Goal: Task Accomplishment & Management: Manage account settings

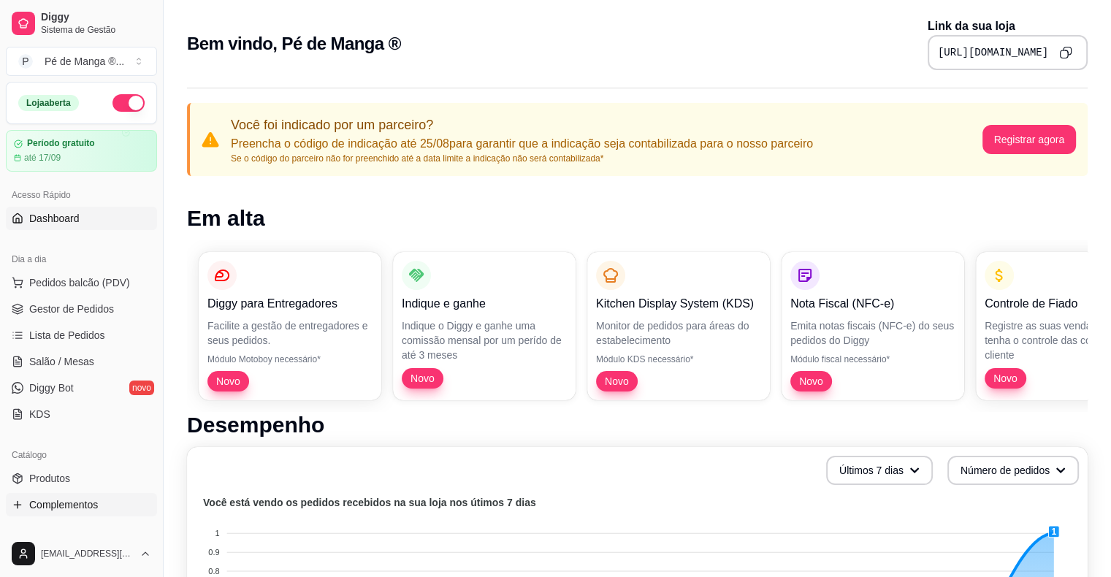
click at [86, 503] on span "Complementos" at bounding box center [63, 505] width 69 height 15
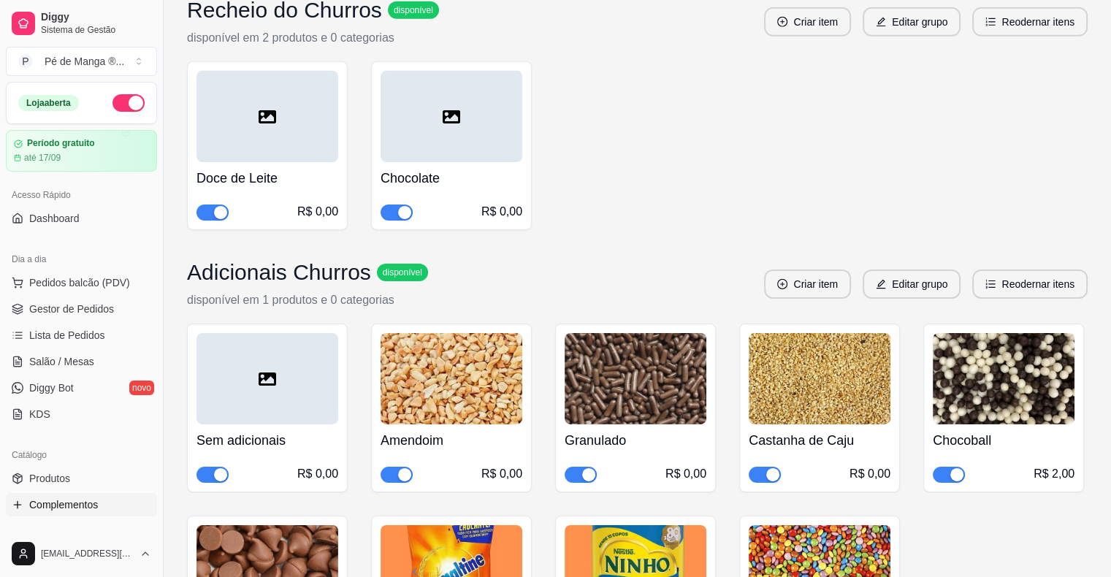
scroll to position [11881, 0]
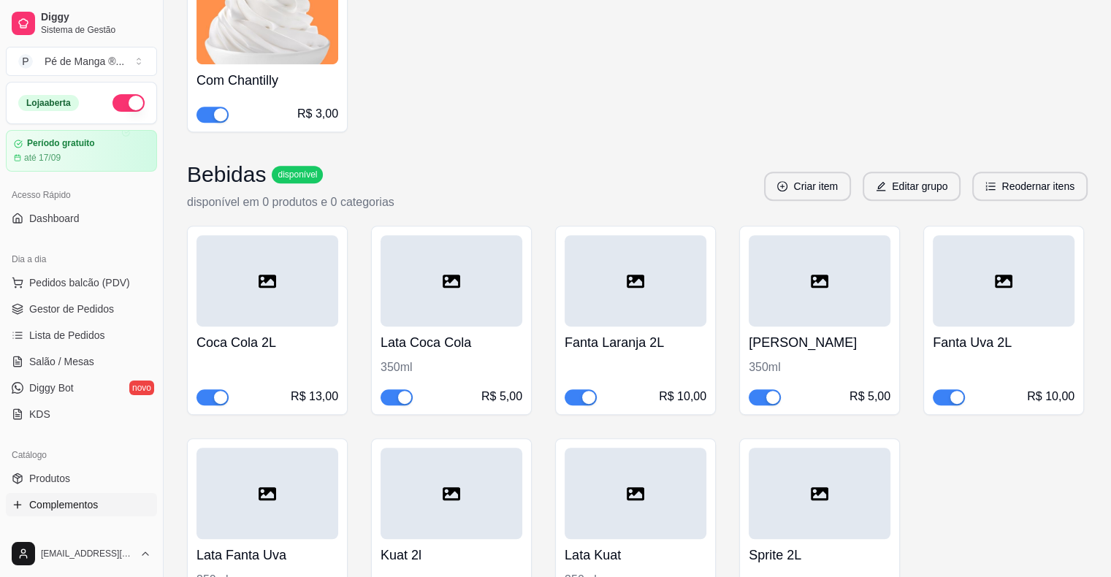
click at [778, 332] on h4 "[PERSON_NAME]" at bounding box center [820, 342] width 142 height 20
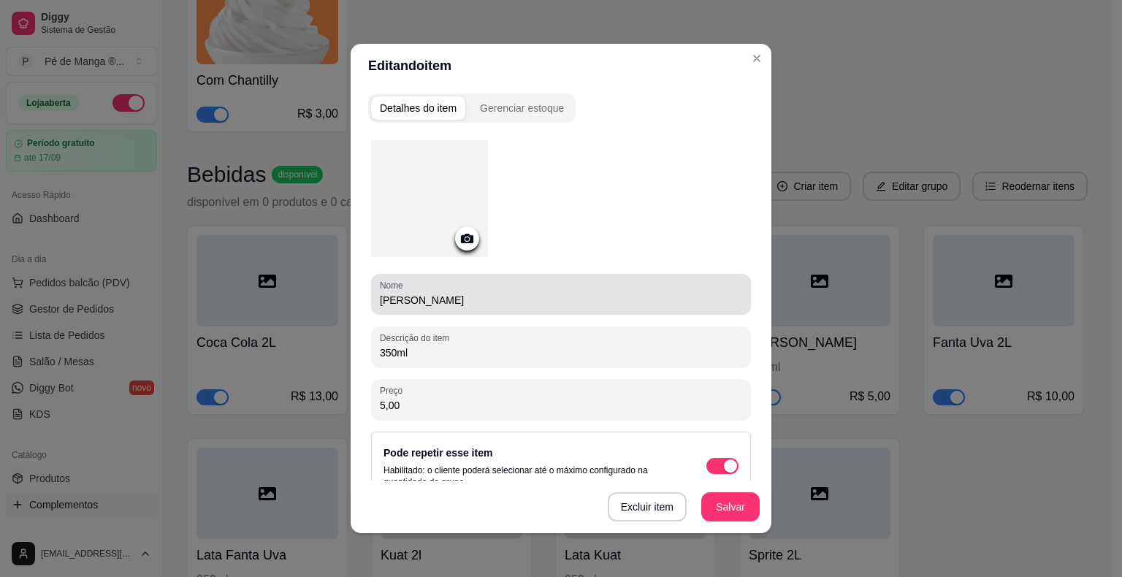
click at [389, 304] on input "[PERSON_NAME]" at bounding box center [561, 300] width 362 height 15
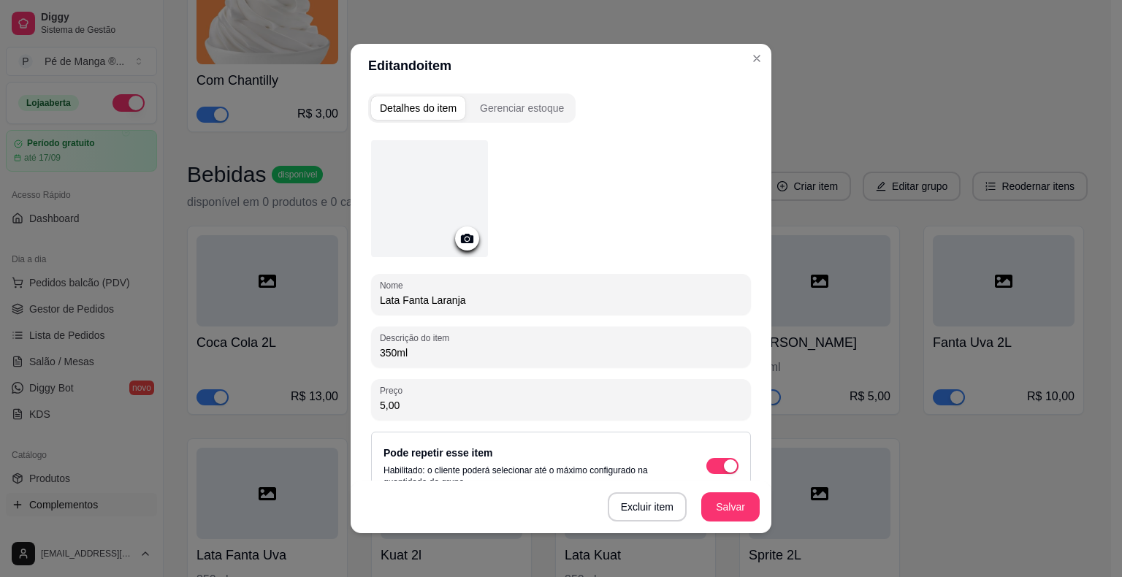
type input "Lata Fanta Laranja"
click at [717, 511] on button "Salvar" at bounding box center [730, 507] width 57 height 28
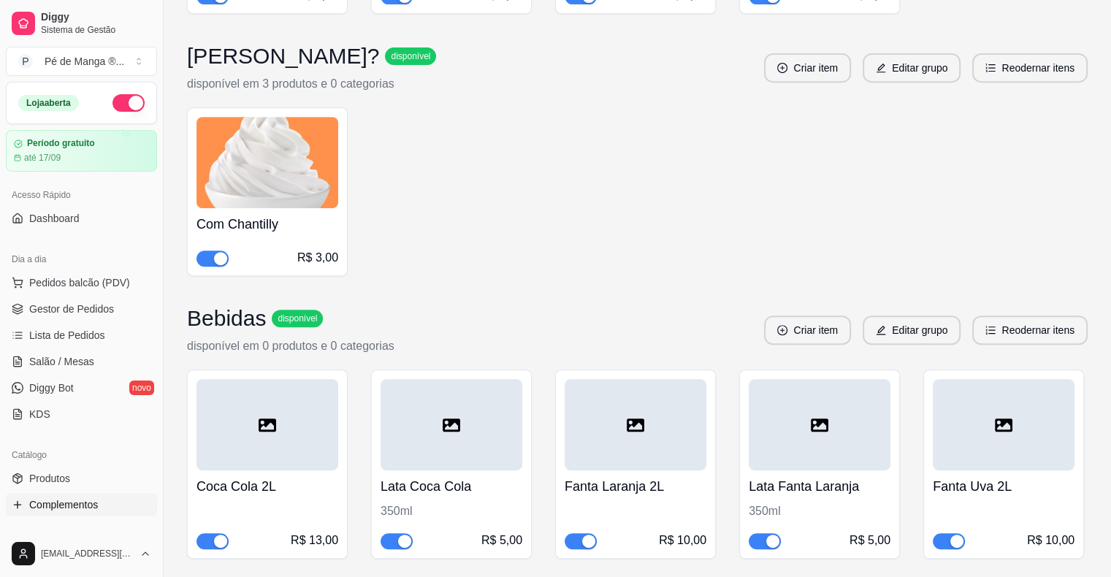
scroll to position [11735, 0]
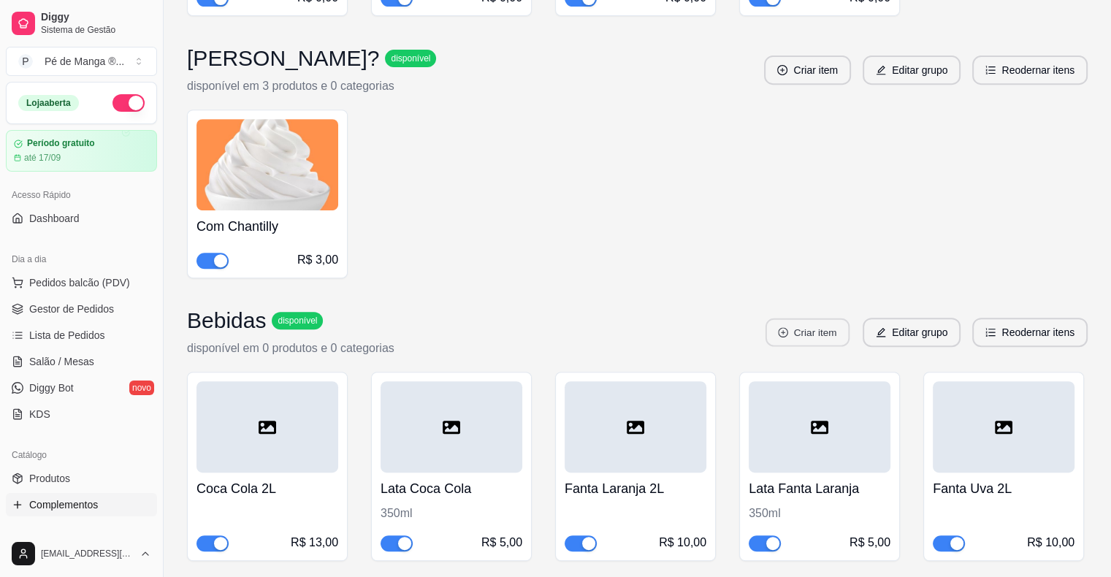
click at [833, 319] on button "Criar item" at bounding box center [808, 333] width 84 height 28
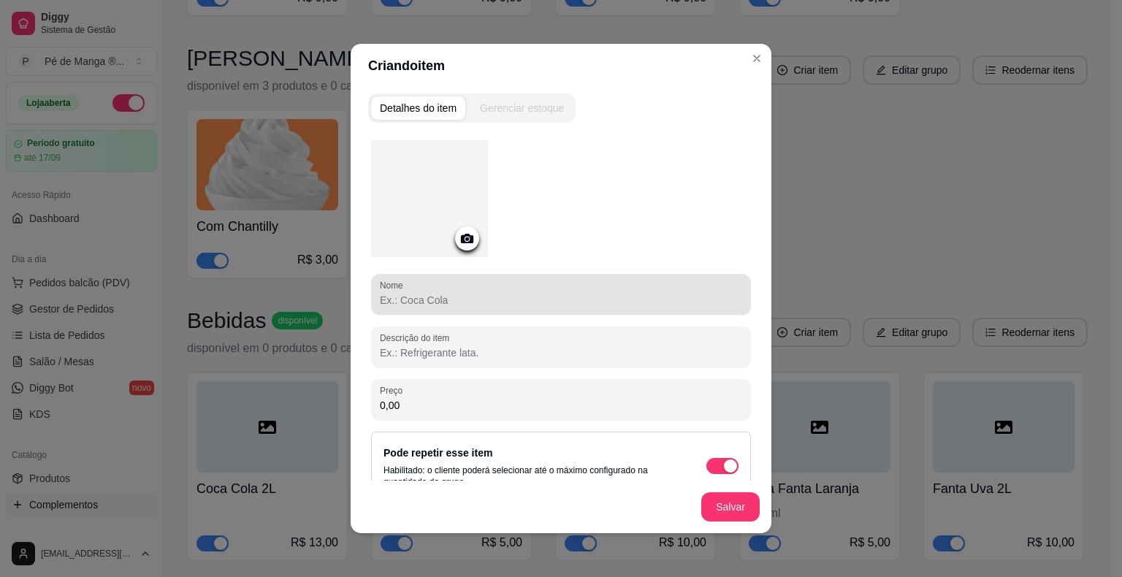
click at [538, 305] on input "Nome" at bounding box center [561, 300] width 362 height 15
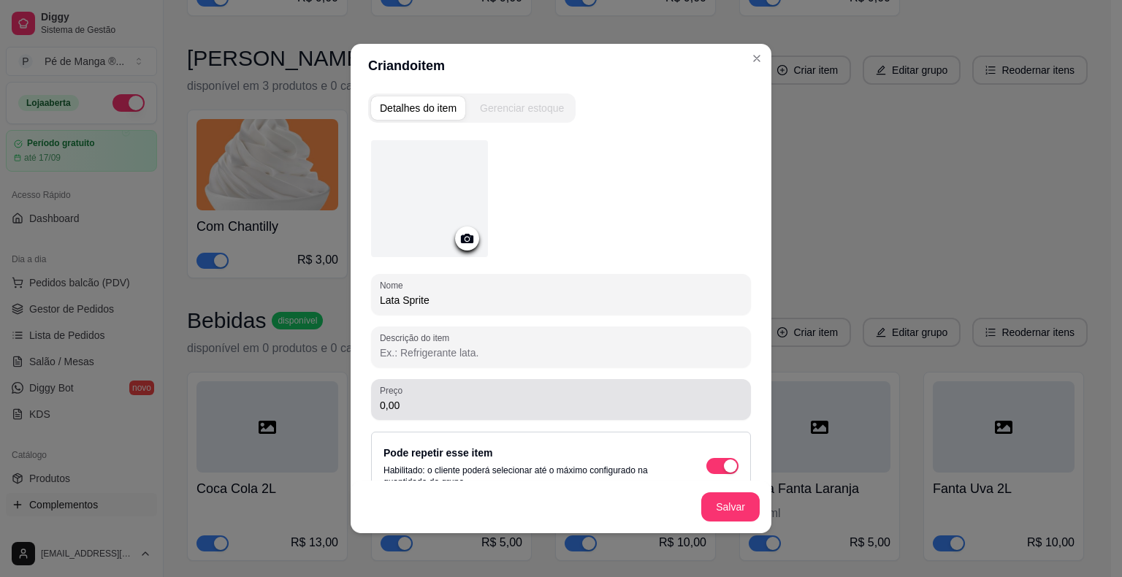
type input "Lata Sprite"
click at [443, 402] on input "0,00" at bounding box center [561, 405] width 362 height 15
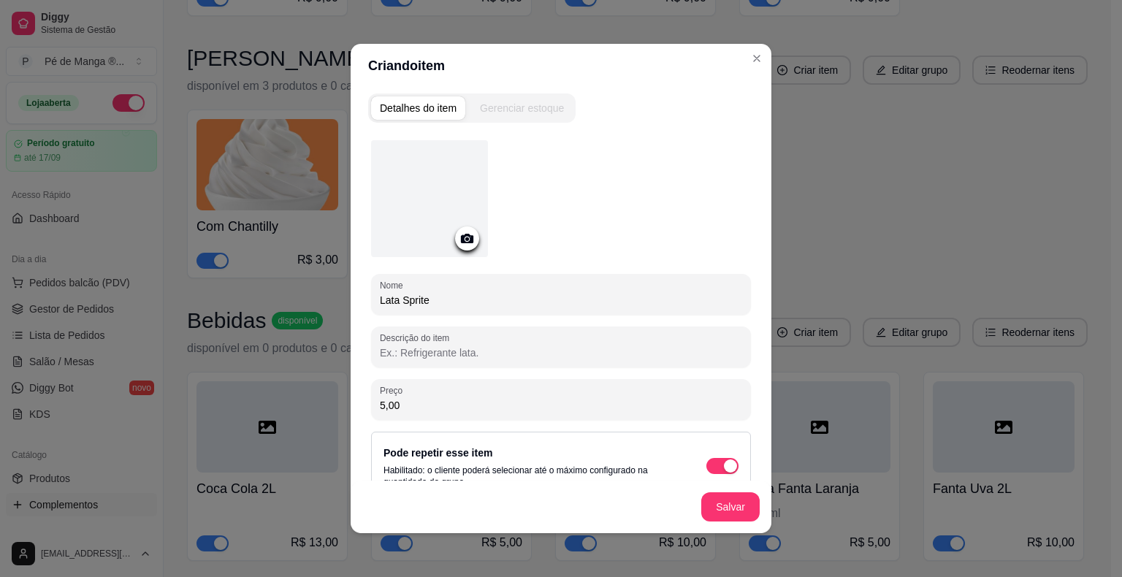
type input "5,00"
click at [468, 346] on input "Descrição do item" at bounding box center [561, 353] width 362 height 15
type input "350ml"
click at [709, 515] on button "Salvar" at bounding box center [730, 507] width 57 height 28
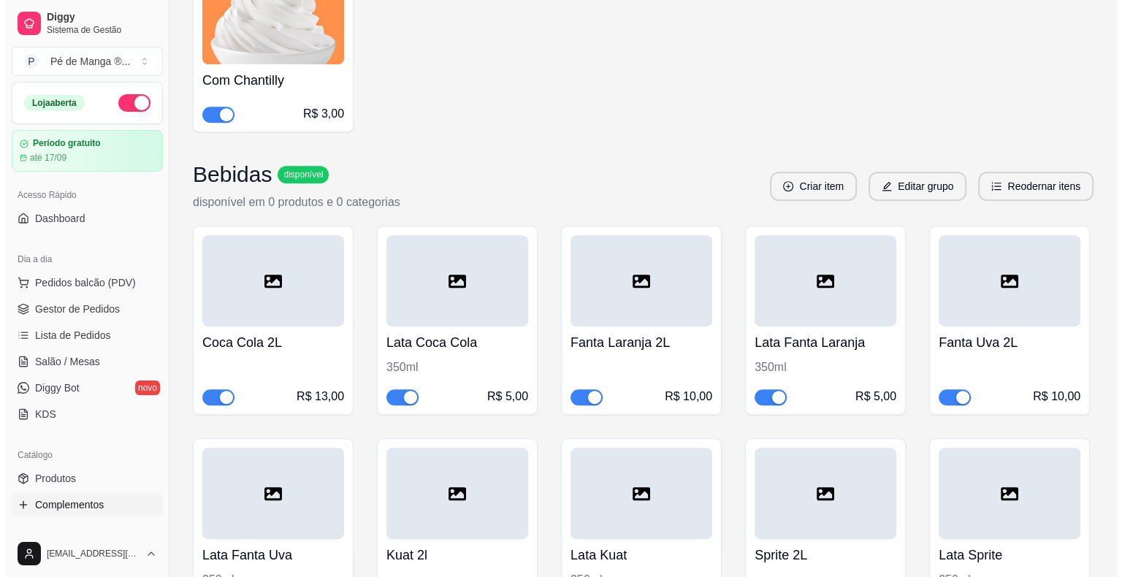
scroll to position [11808, 0]
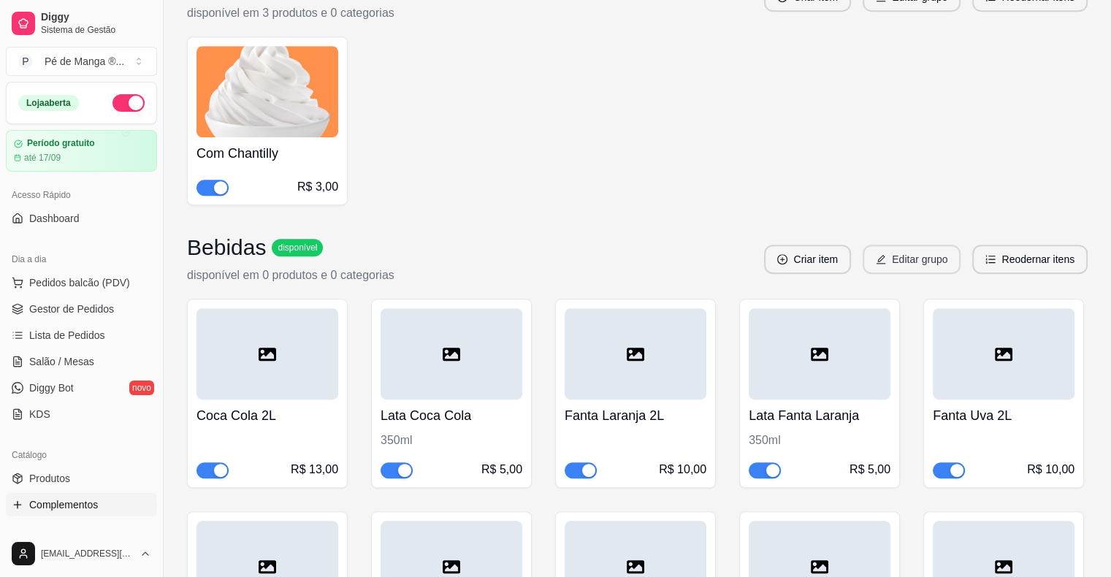
click at [924, 245] on button "Editar grupo" at bounding box center [912, 259] width 98 height 29
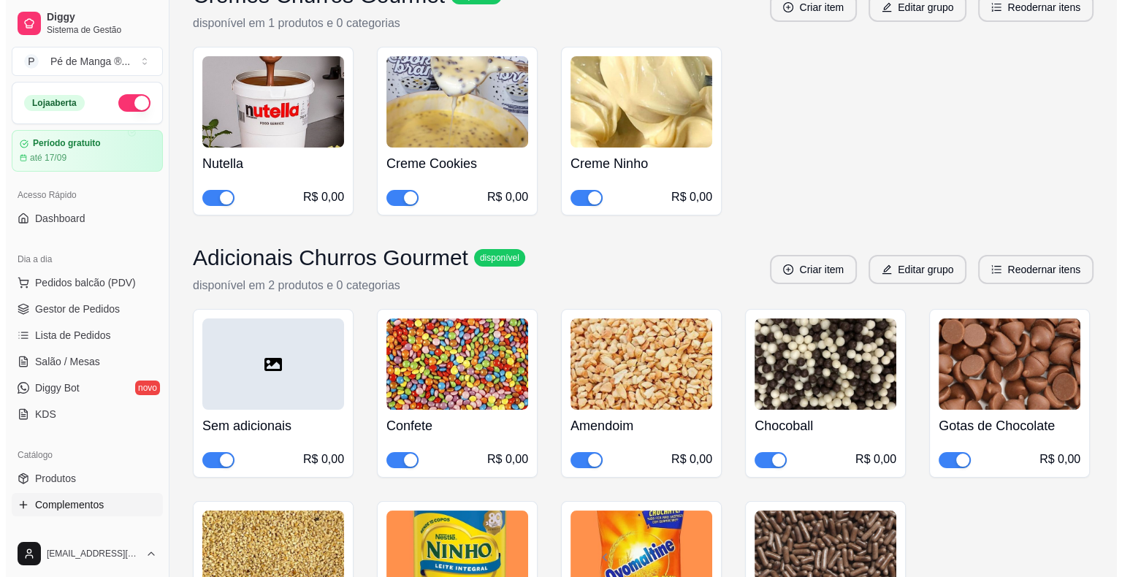
scroll to position [11077, 0]
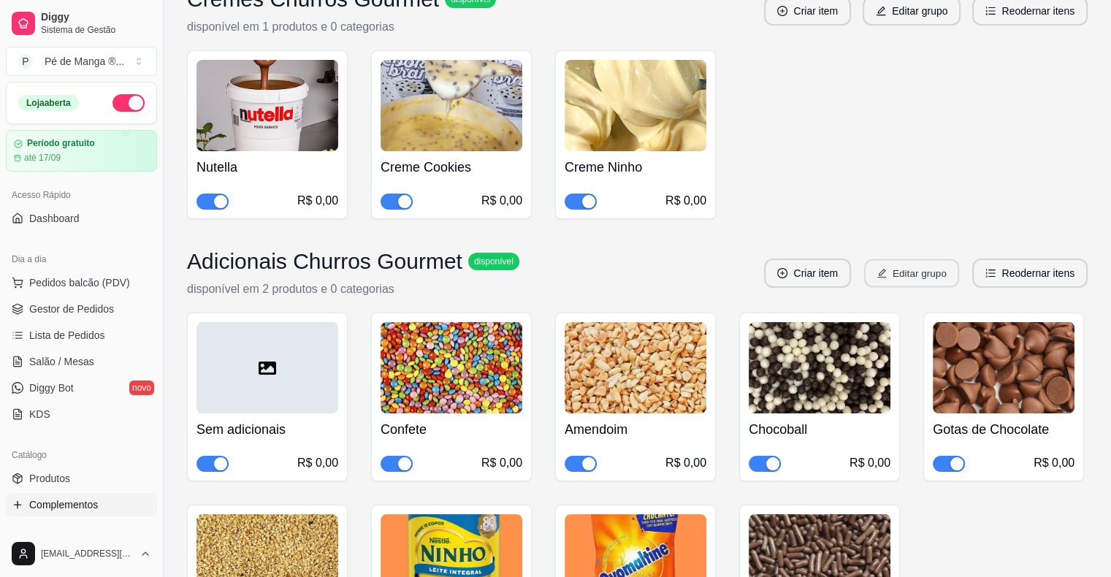
click at [945, 259] on button "Editar grupo" at bounding box center [911, 273] width 95 height 28
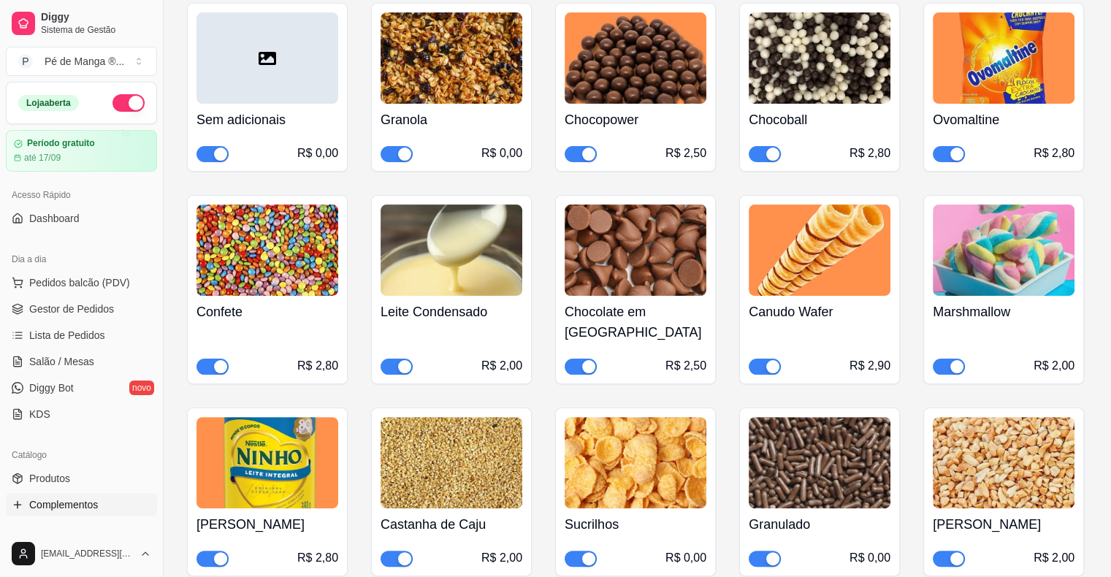
scroll to position [0, 0]
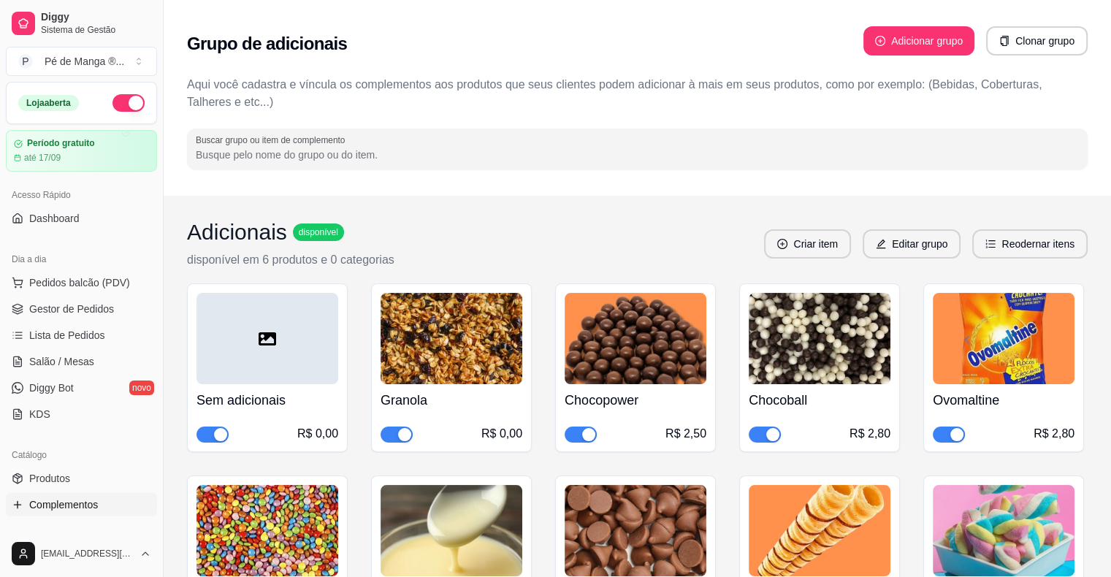
click at [566, 170] on div "Grupo de adicionais Adicionar grupo Clonar grupo Aqui você cadastra e víncula o…" at bounding box center [638, 98] width 948 height 196
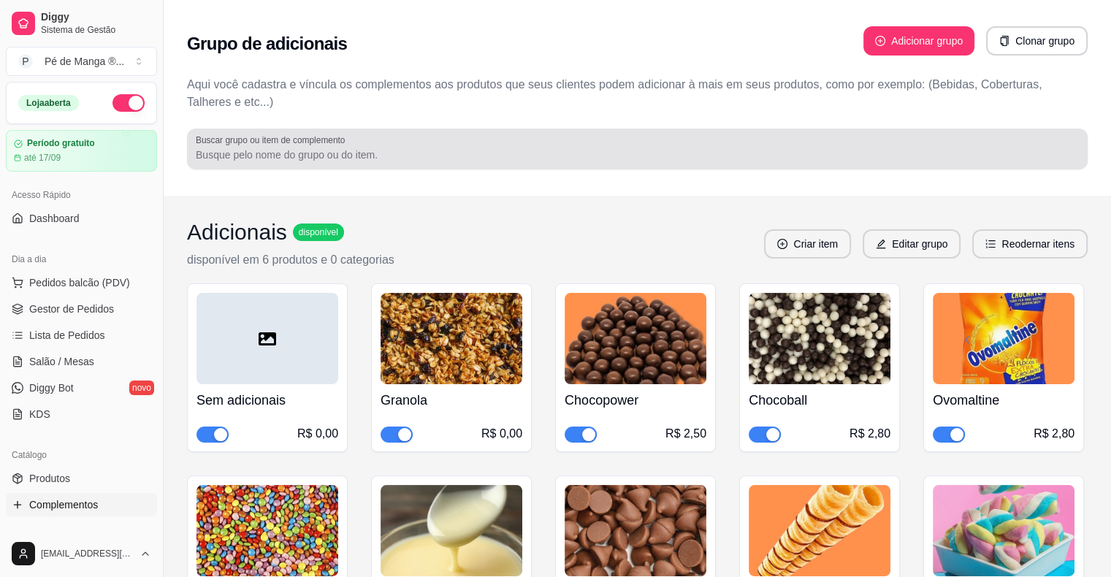
click at [570, 151] on input "Buscar grupo ou item de complemento" at bounding box center [637, 155] width 883 height 15
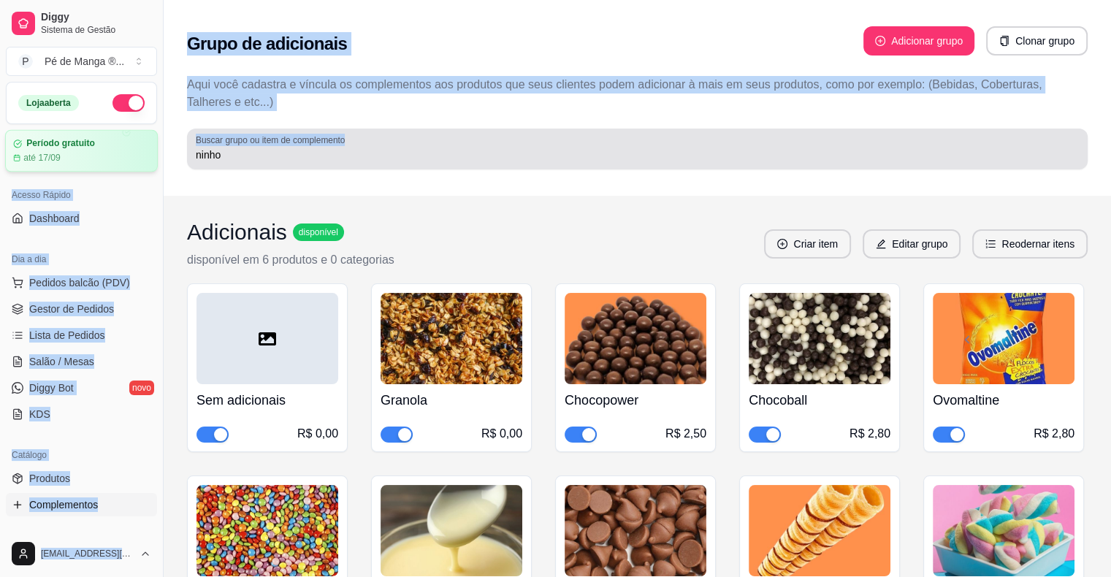
drag, startPoint x: 189, startPoint y: 153, endPoint x: 129, endPoint y: 151, distance: 60.0
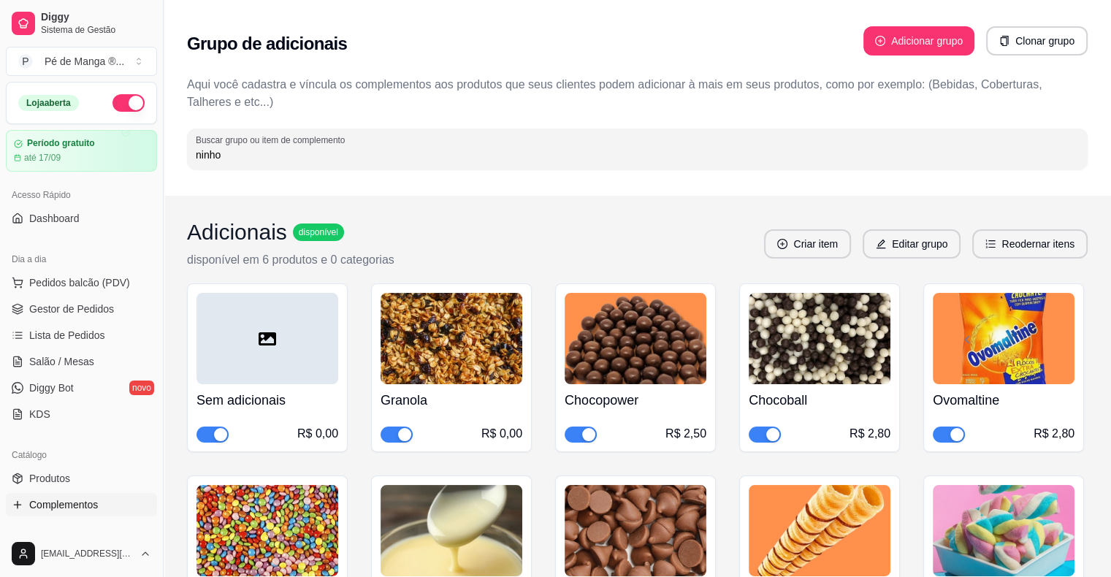
click at [216, 159] on input "ninho" at bounding box center [637, 155] width 883 height 15
drag, startPoint x: 227, startPoint y: 153, endPoint x: 188, endPoint y: 156, distance: 39.6
click at [188, 156] on div "Buscar grupo ou item de complemento ninho" at bounding box center [637, 149] width 901 height 41
click at [290, 156] on input "Ninho" at bounding box center [637, 155] width 883 height 15
type input "Ninho"
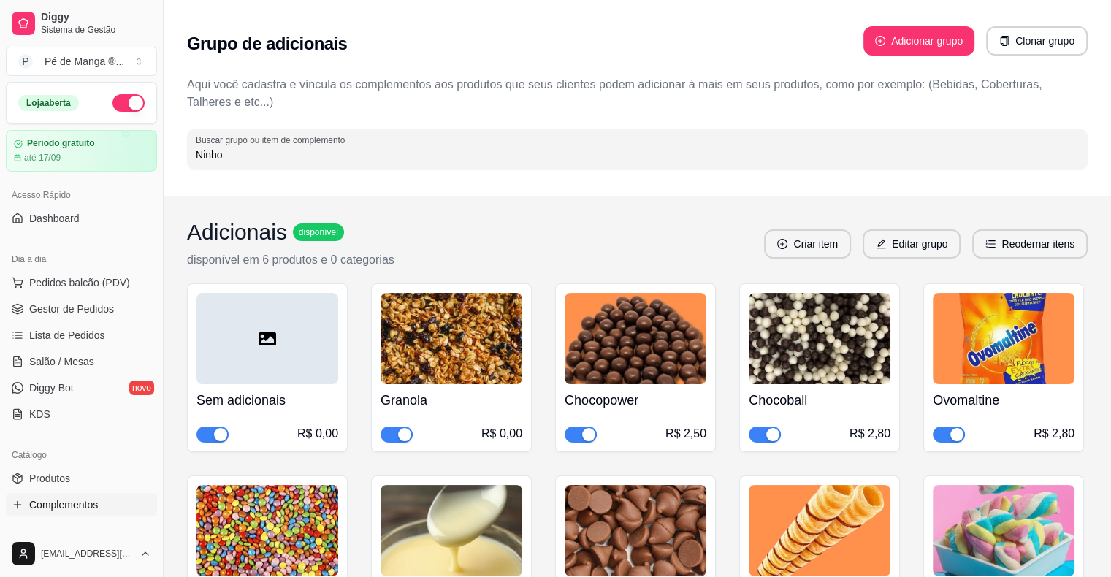
drag, startPoint x: 212, startPoint y: 163, endPoint x: 170, endPoint y: 164, distance: 42.4
click at [170, 164] on div "Grupo de adicionais Adicionar grupo Clonar grupo Aqui você cadastra e víncula o…" at bounding box center [638, 98] width 948 height 196
type input "granola"
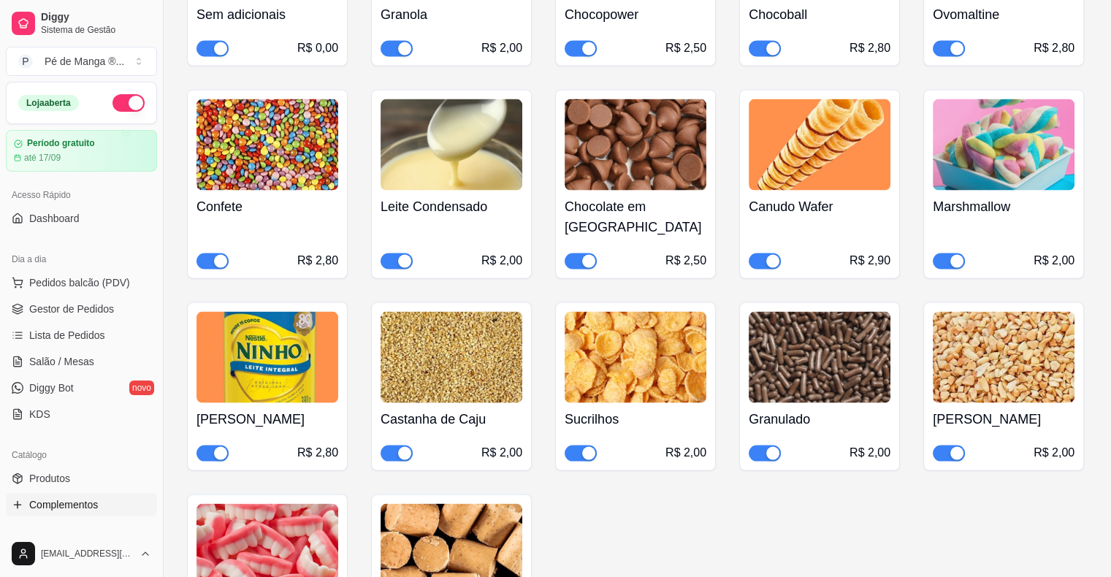
scroll to position [3051, 0]
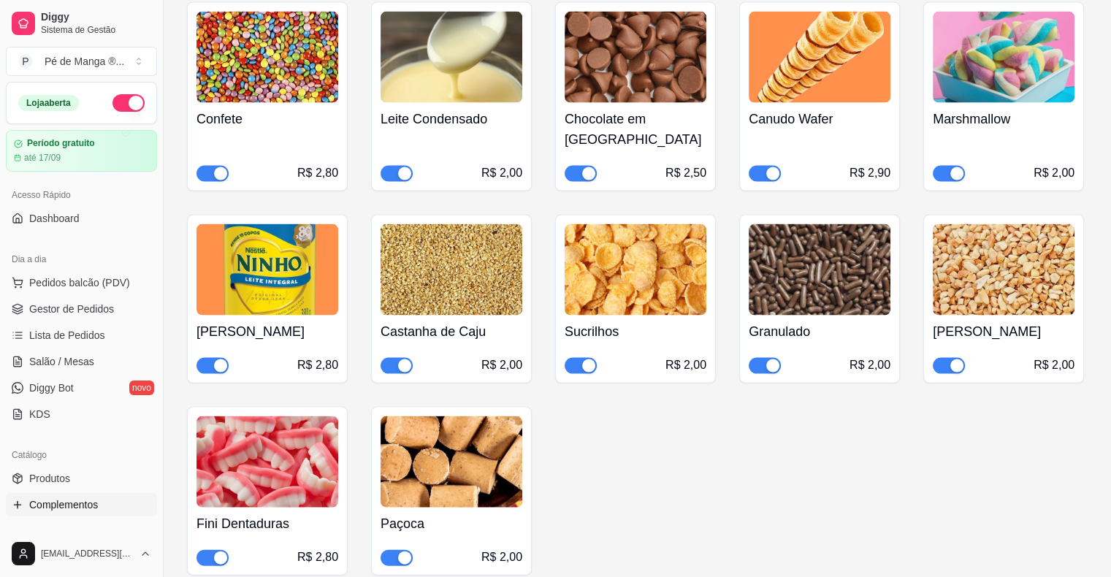
drag, startPoint x: 1108, startPoint y: 494, endPoint x: 1114, endPoint y: 509, distance: 15.5
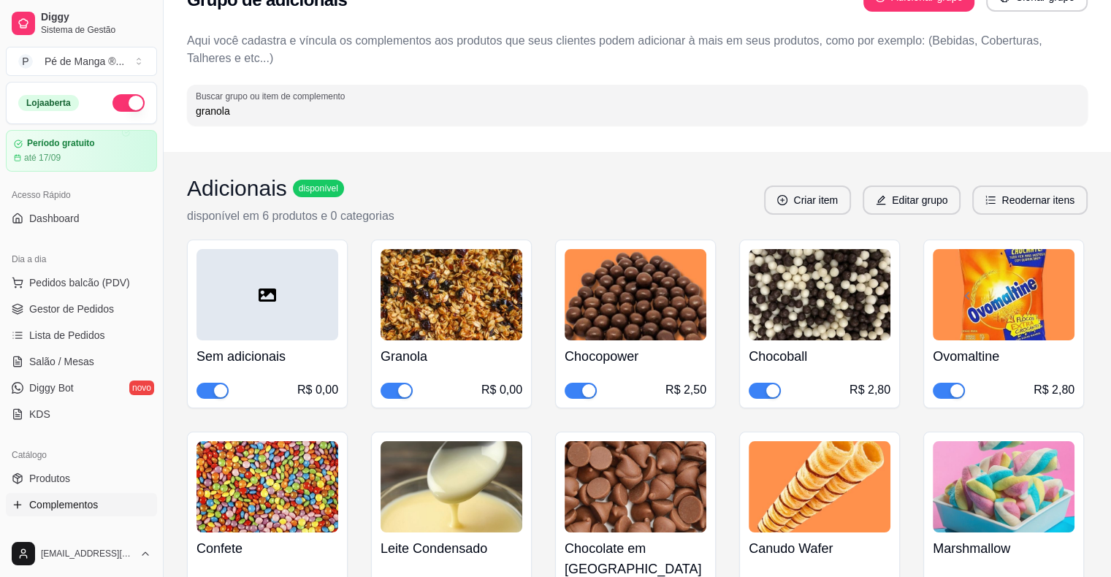
scroll to position [0, 0]
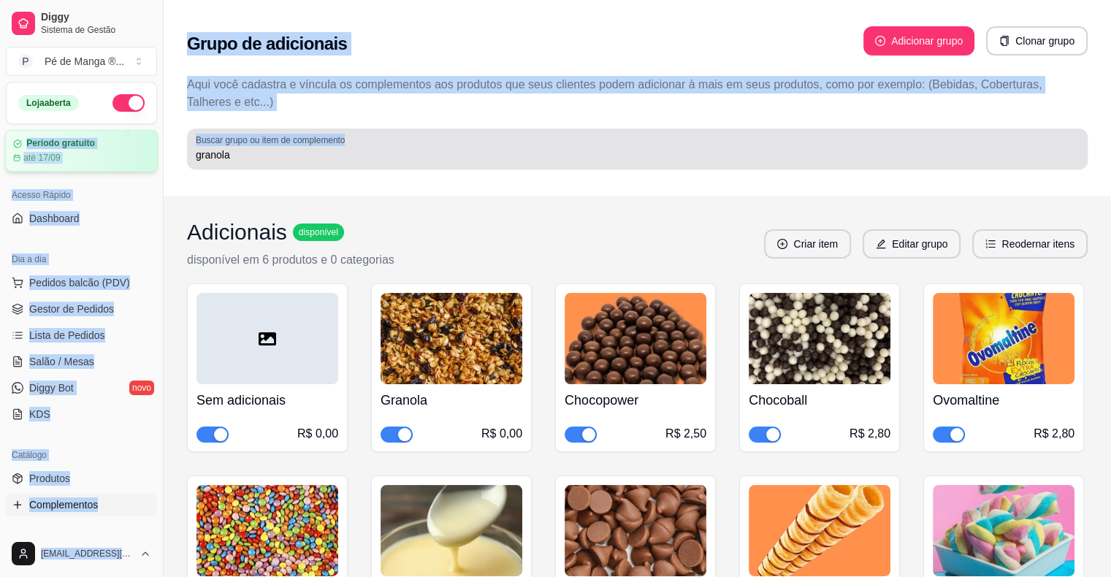
drag, startPoint x: 324, startPoint y: 167, endPoint x: 134, endPoint y: 165, distance: 190.0
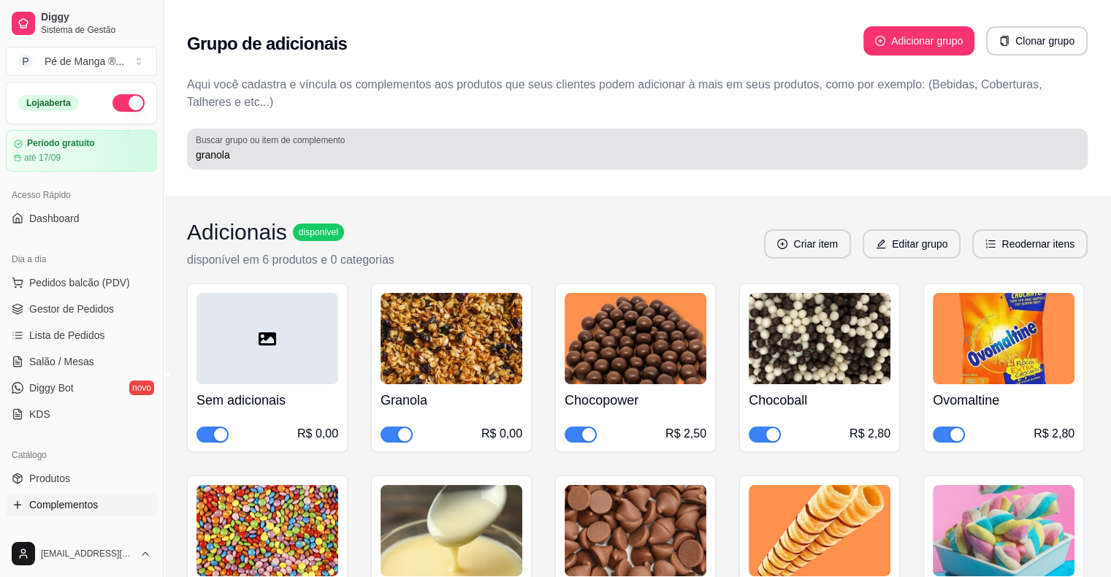
click at [245, 164] on div "Buscar grupo ou item de complemento granola" at bounding box center [637, 149] width 901 height 41
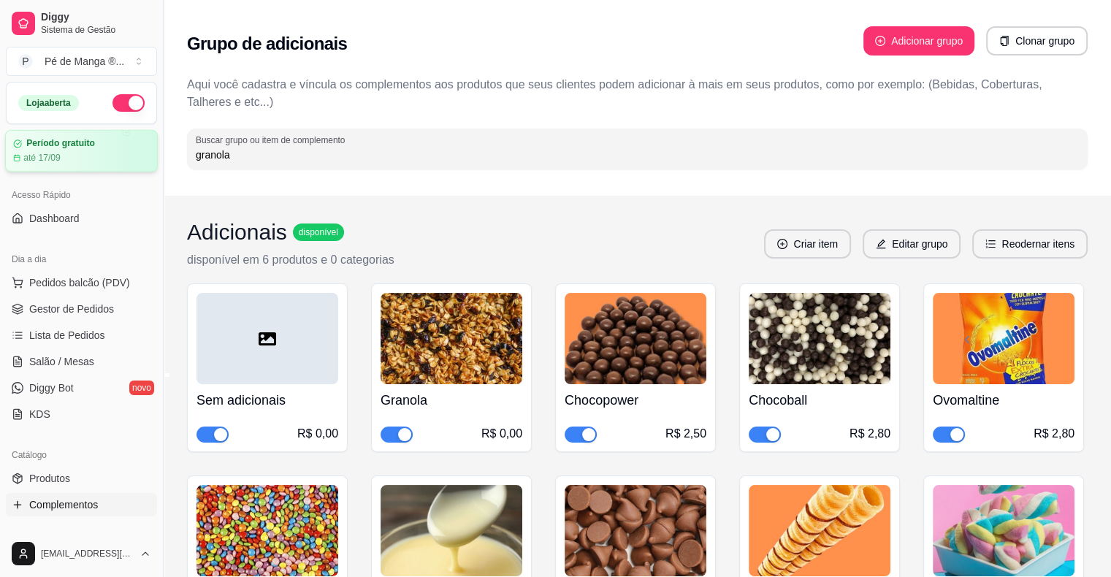
drag, startPoint x: 240, startPoint y: 158, endPoint x: 69, endPoint y: 135, distance: 172.5
click at [1110, 34] on div "Grupo de adicionais Adicionar grupo Clonar grupo Aqui você cadastra e víncula o…" at bounding box center [638, 98] width 948 height 196
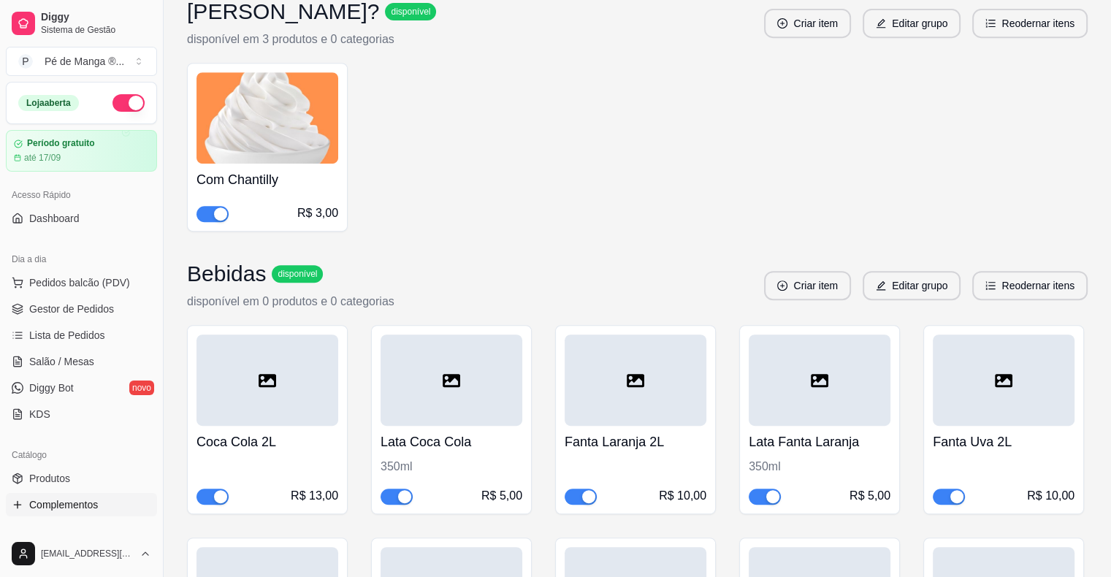
scroll to position [11881, 0]
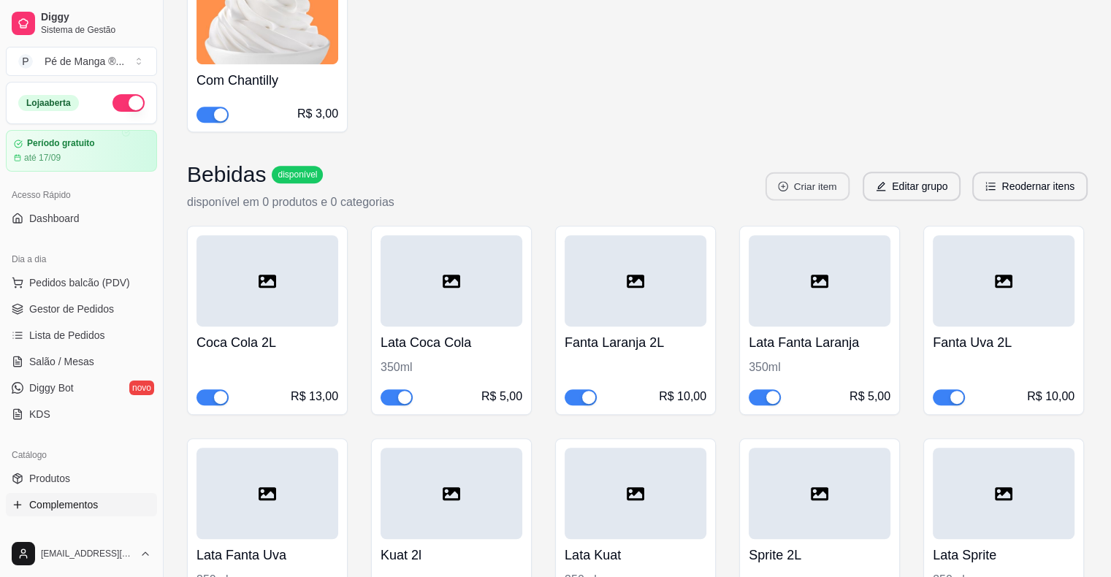
click at [842, 172] on button "Criar item" at bounding box center [808, 186] width 84 height 28
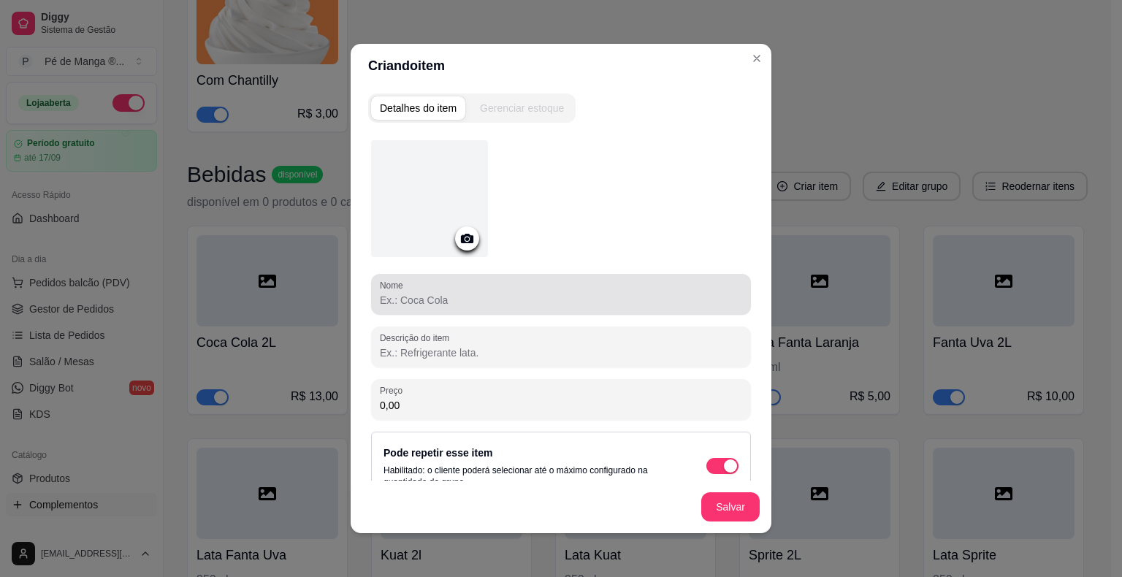
click at [461, 287] on div at bounding box center [561, 294] width 362 height 29
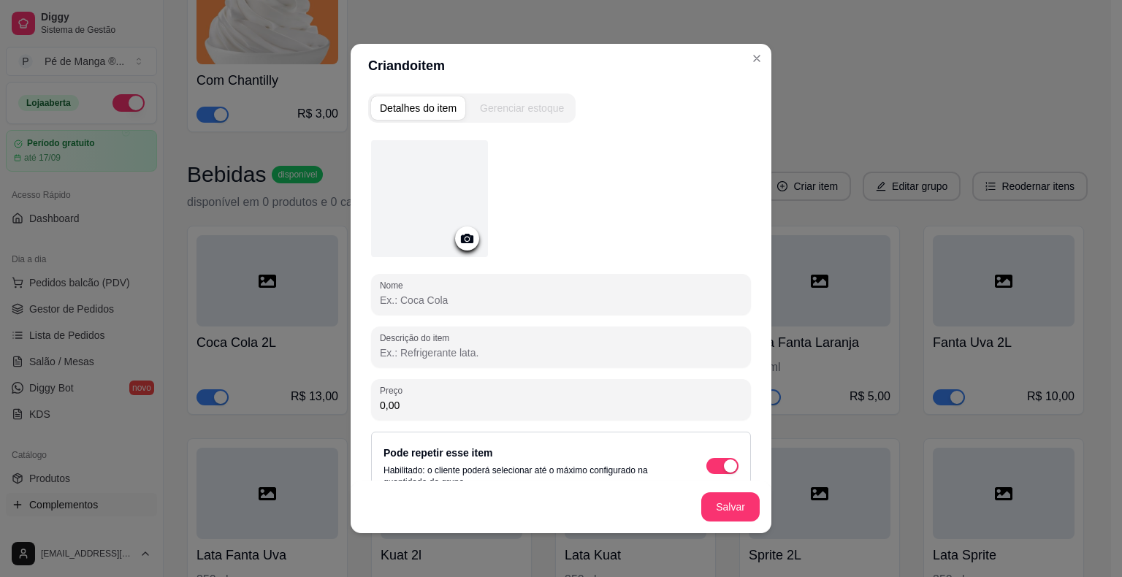
type input "á"
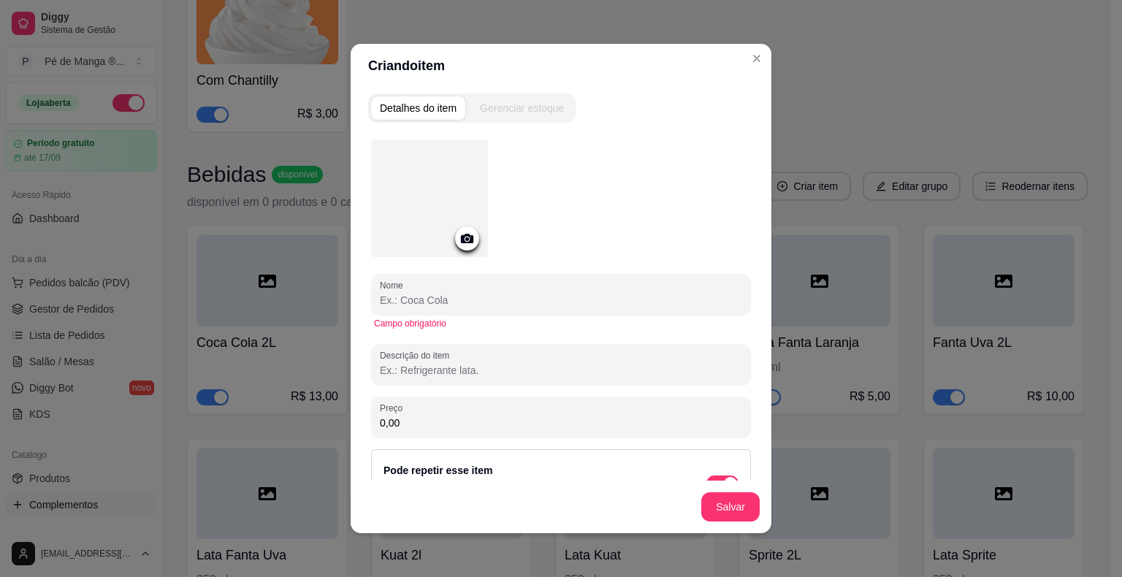
type input "À"
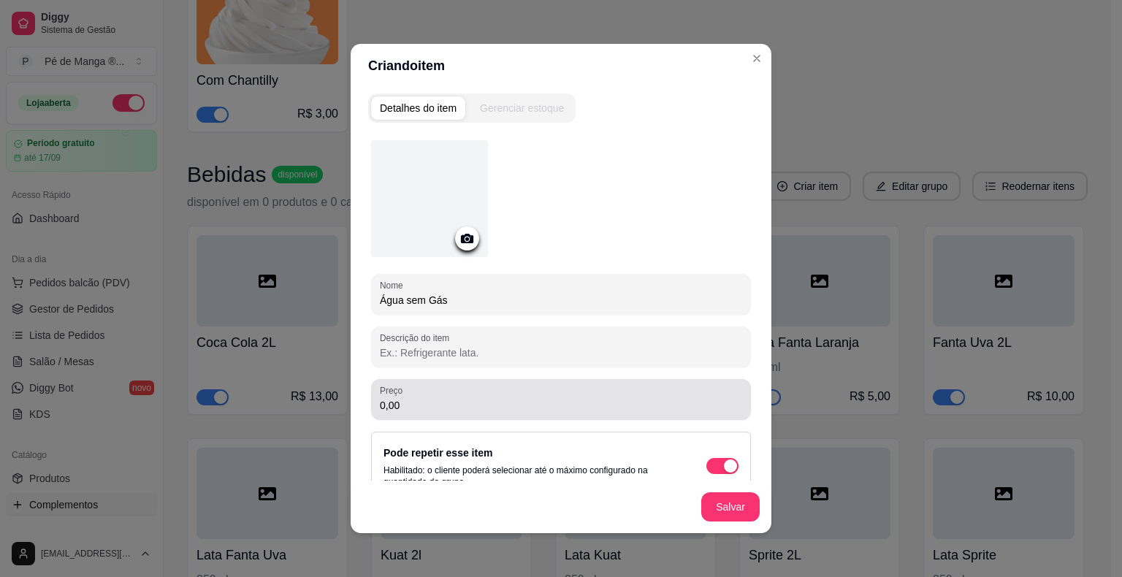
type input "Água sem Gás"
click at [491, 411] on input "0,00" at bounding box center [561, 405] width 362 height 15
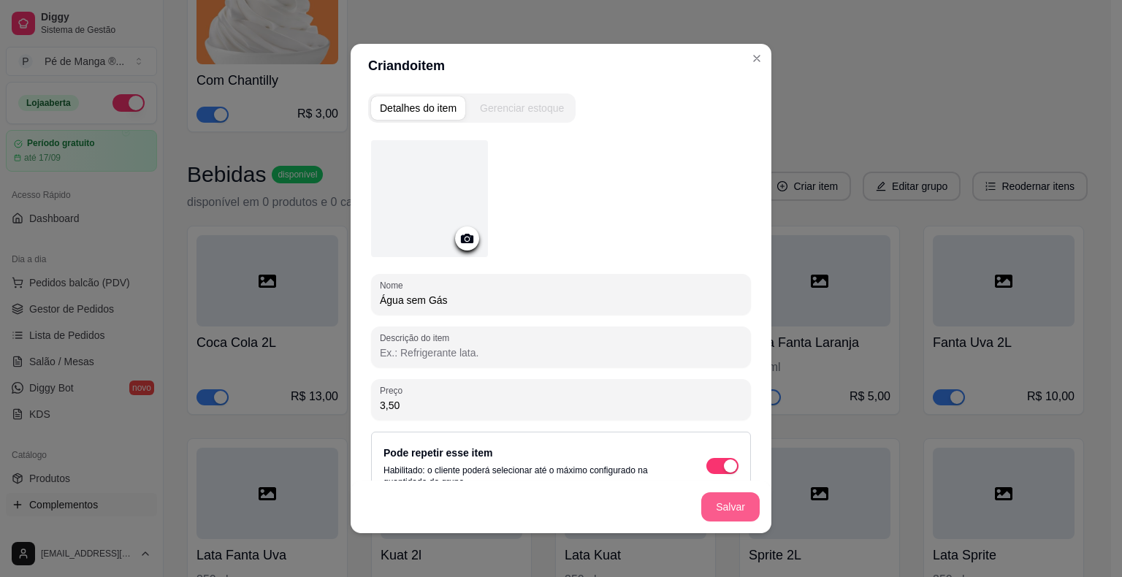
type input "3,50"
click at [734, 513] on button "Salvar" at bounding box center [730, 506] width 58 height 29
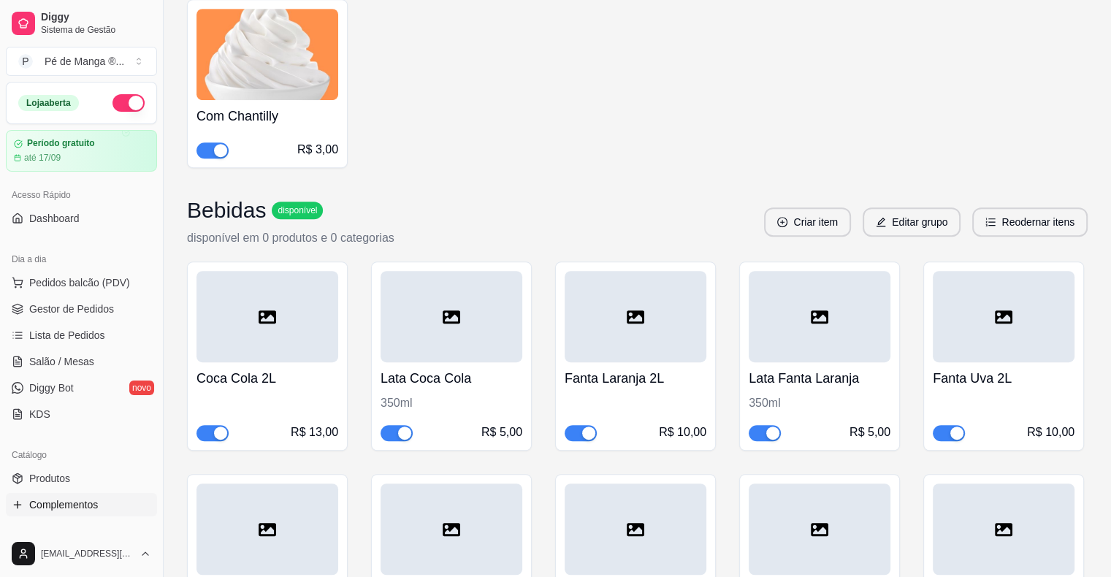
scroll to position [11707, 0]
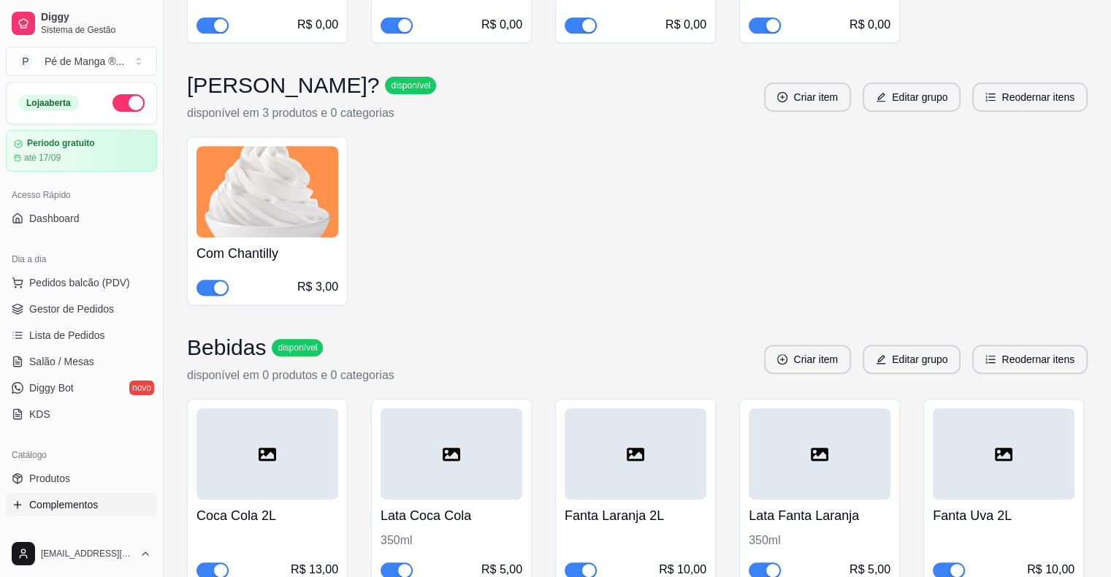
click at [822, 345] on button "Criar item" at bounding box center [807, 359] width 87 height 29
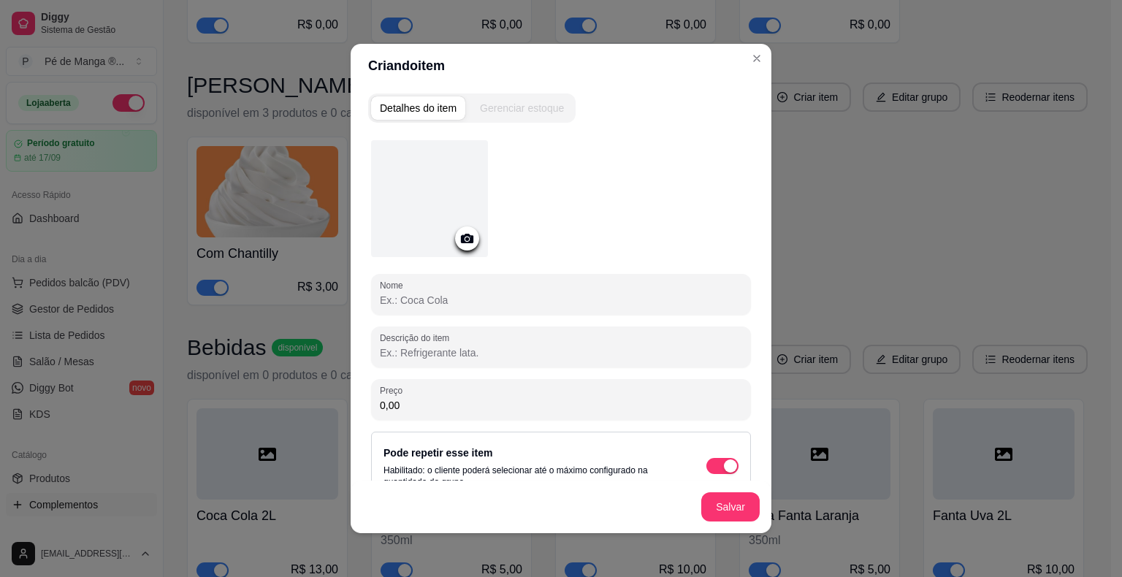
click at [487, 298] on input "Nome" at bounding box center [561, 300] width 362 height 15
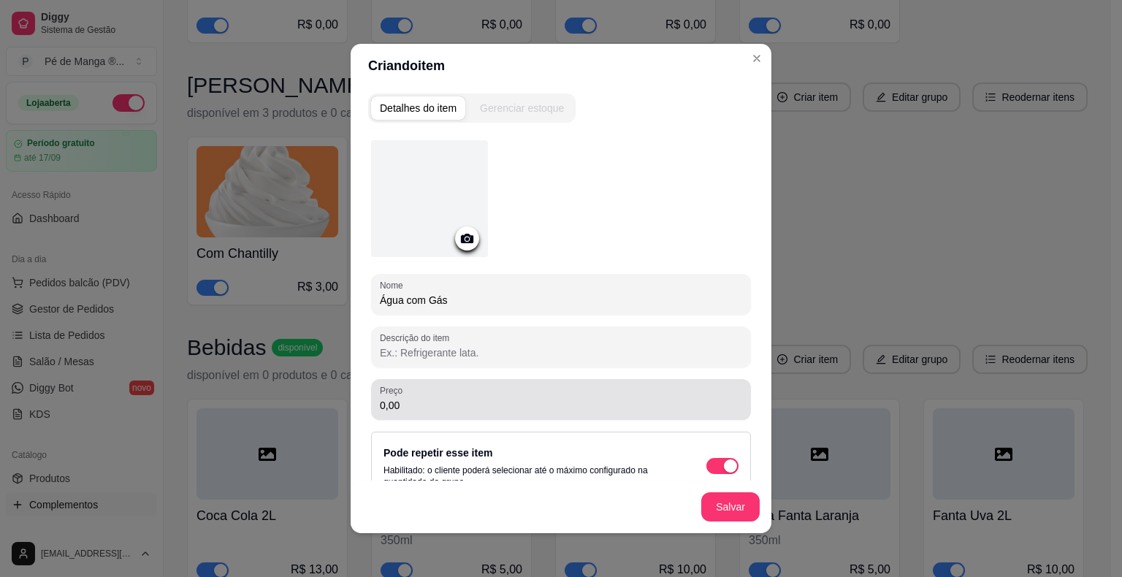
type input "Água com Gás"
click at [522, 412] on div "0,00" at bounding box center [561, 399] width 362 height 29
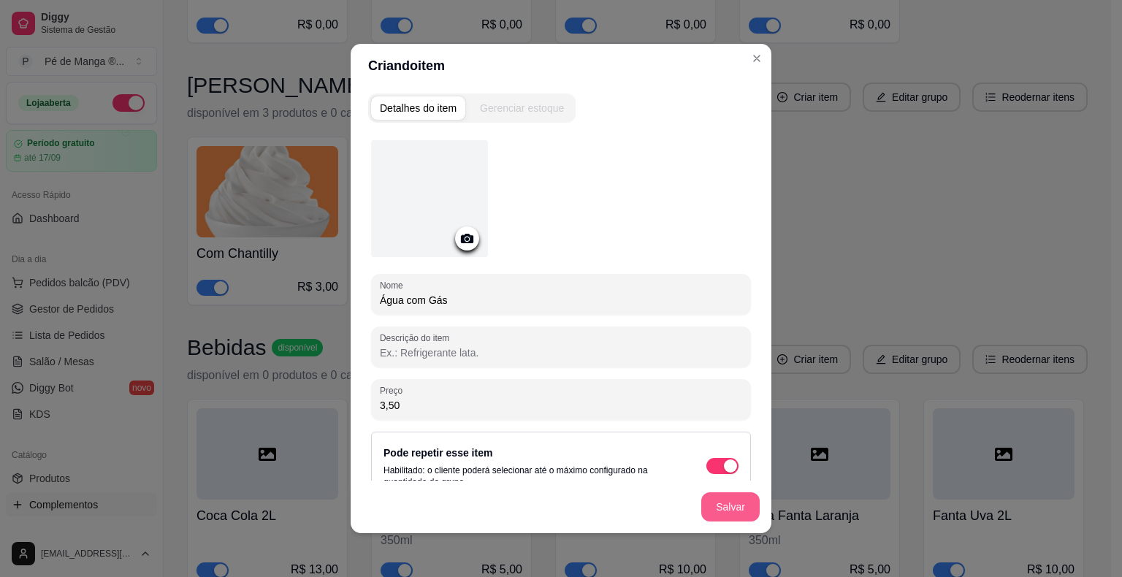
type input "3,50"
click at [722, 509] on button "Salvar" at bounding box center [730, 506] width 58 height 29
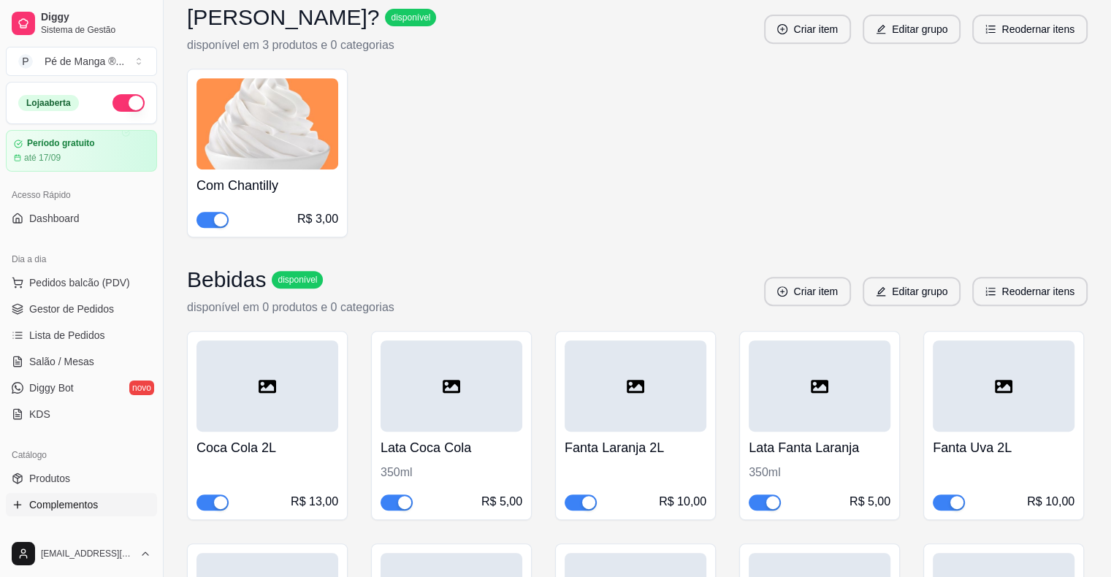
scroll to position [12073, 0]
